Goal: Transaction & Acquisition: Book appointment/travel/reservation

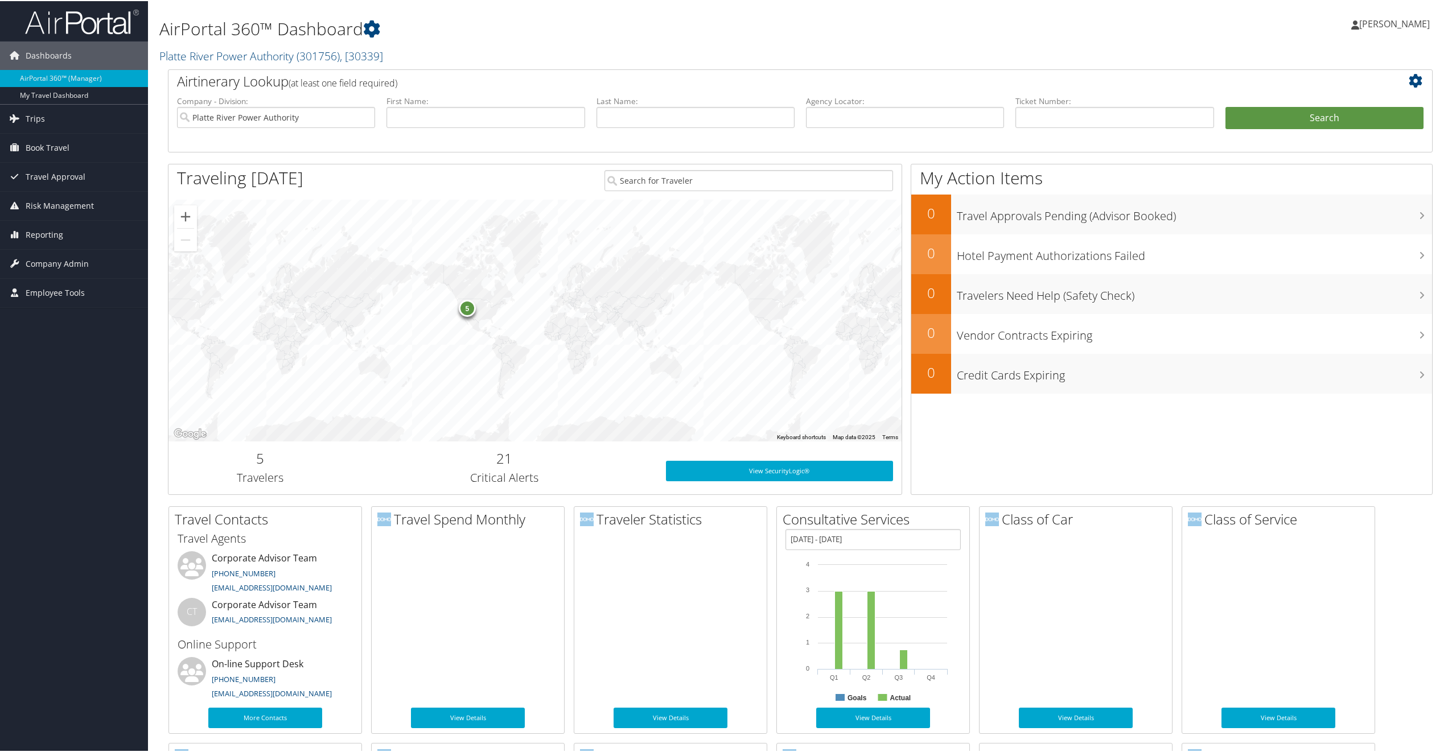
click at [48, 147] on span "Book Travel" at bounding box center [48, 147] width 44 height 28
click at [50, 187] on link "Book/Manage Online Trips" at bounding box center [74, 186] width 148 height 17
